Goal: Task Accomplishment & Management: Manage account settings

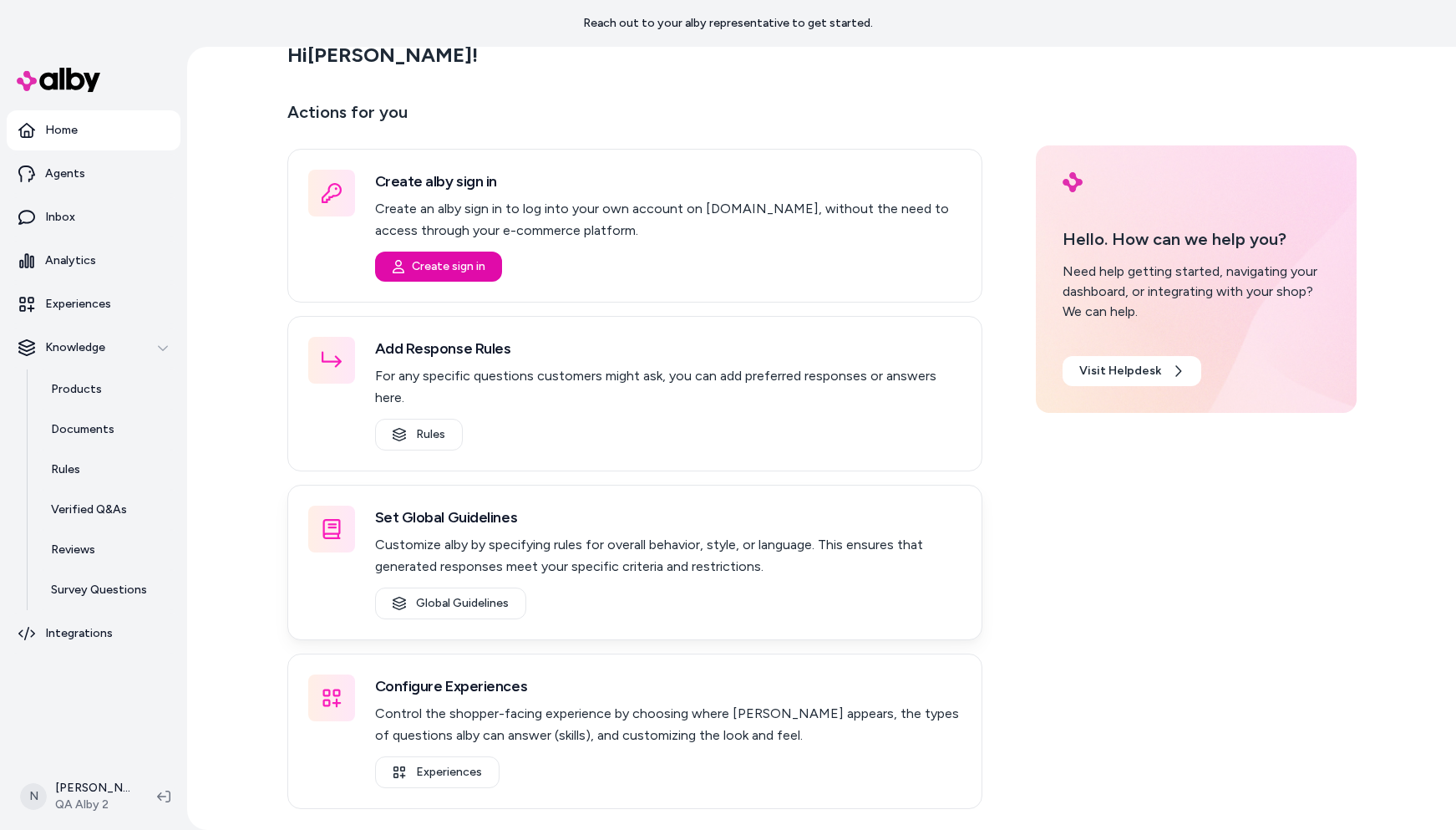
scroll to position [47, 0]
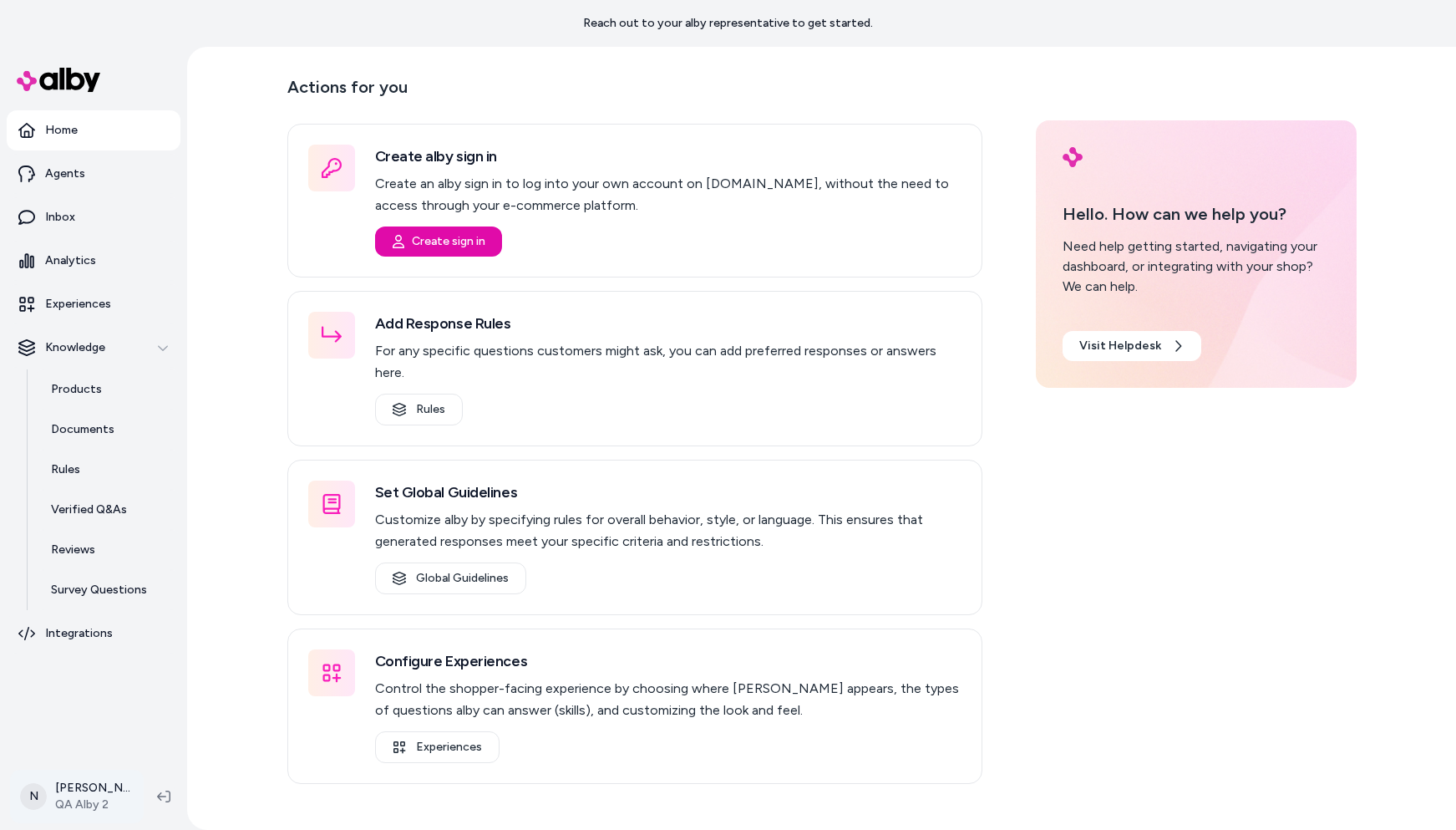
click at [81, 799] on html "Reach out to your alby representative to get started. Home Agents Inbox Analyti…" at bounding box center [728, 415] width 1456 height 830
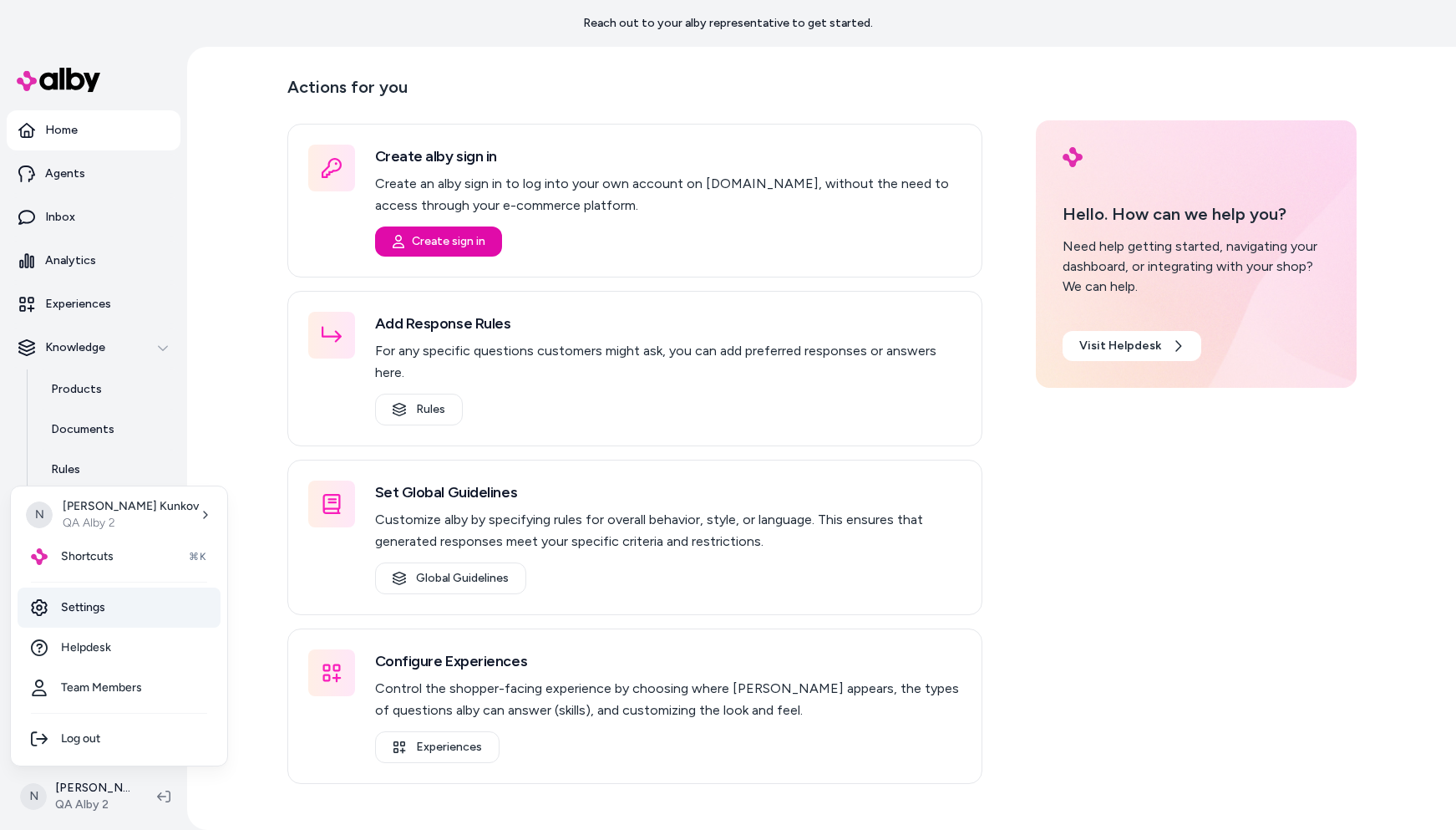
click at [94, 607] on link "Settings" at bounding box center [119, 607] width 203 height 40
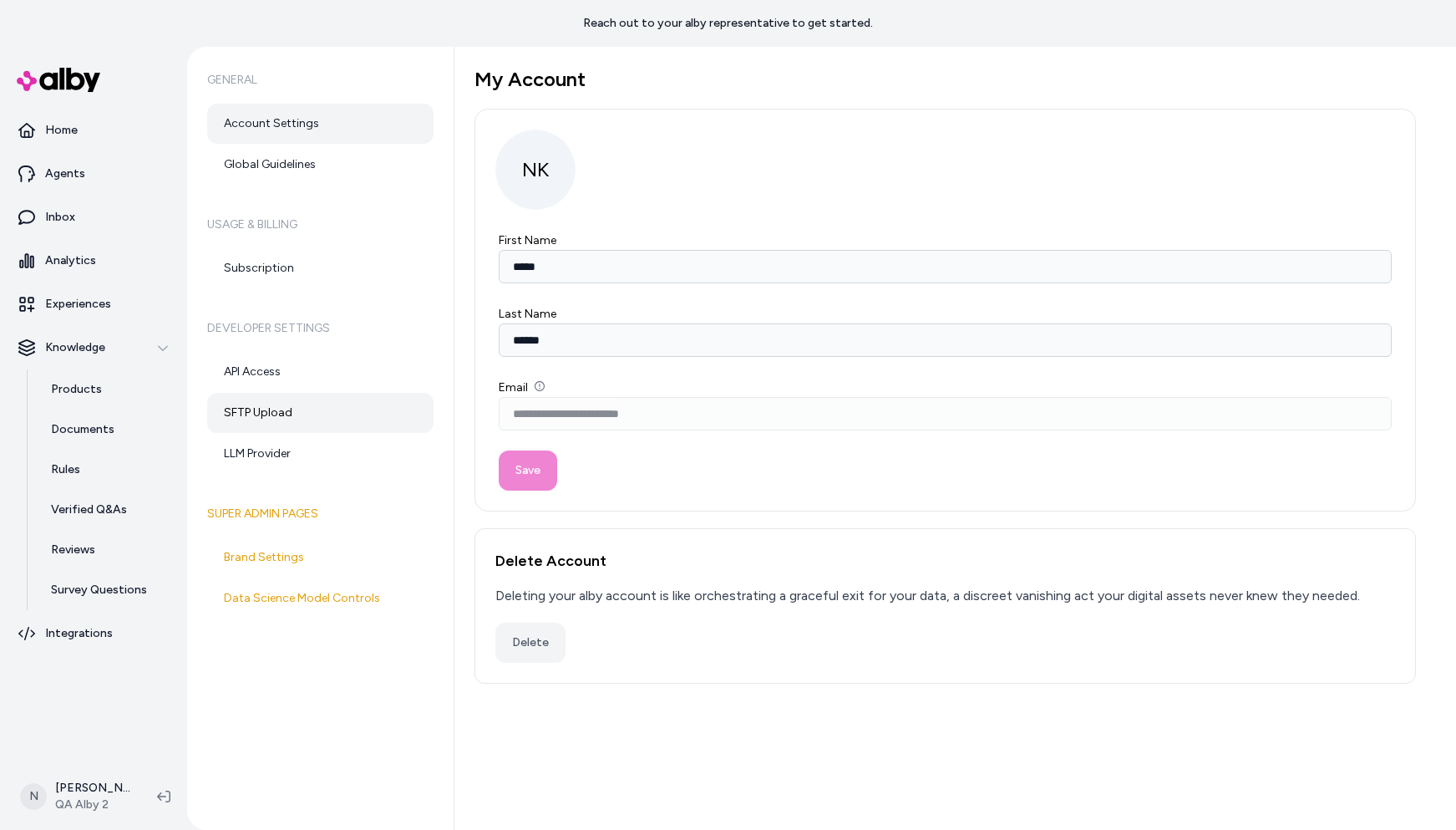
click at [266, 406] on link "SFTP Upload" at bounding box center [319, 413] width 226 height 40
